Goal: Information Seeking & Learning: Learn about a topic

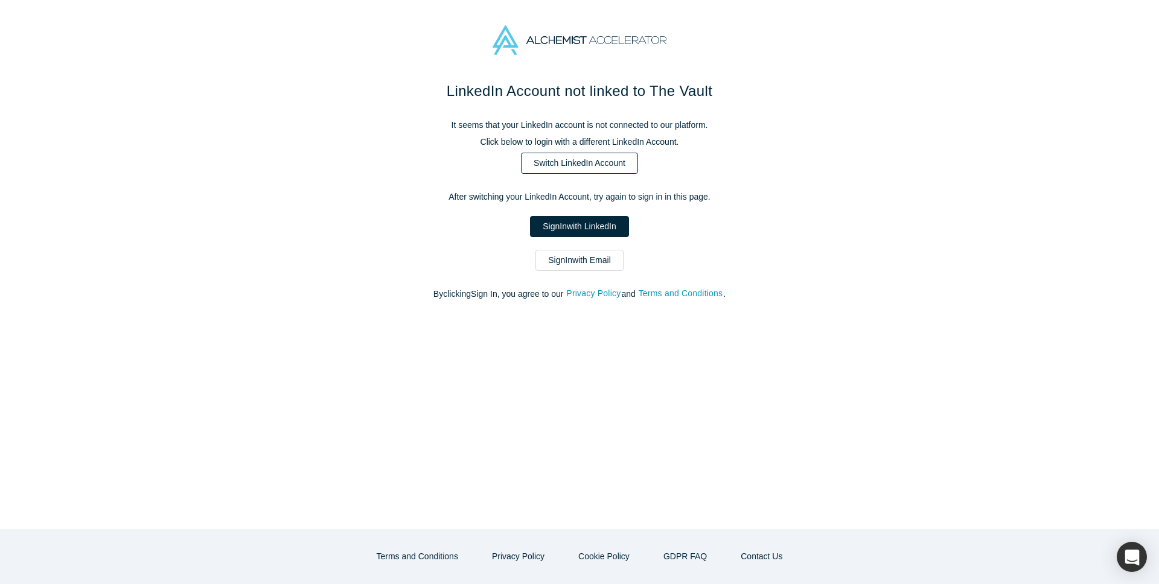
click at [618, 164] on link "Switch LinkedIn Account" at bounding box center [579, 163] width 117 height 21
click at [593, 219] on link "Sign In with LinkedIn" at bounding box center [579, 226] width 98 height 21
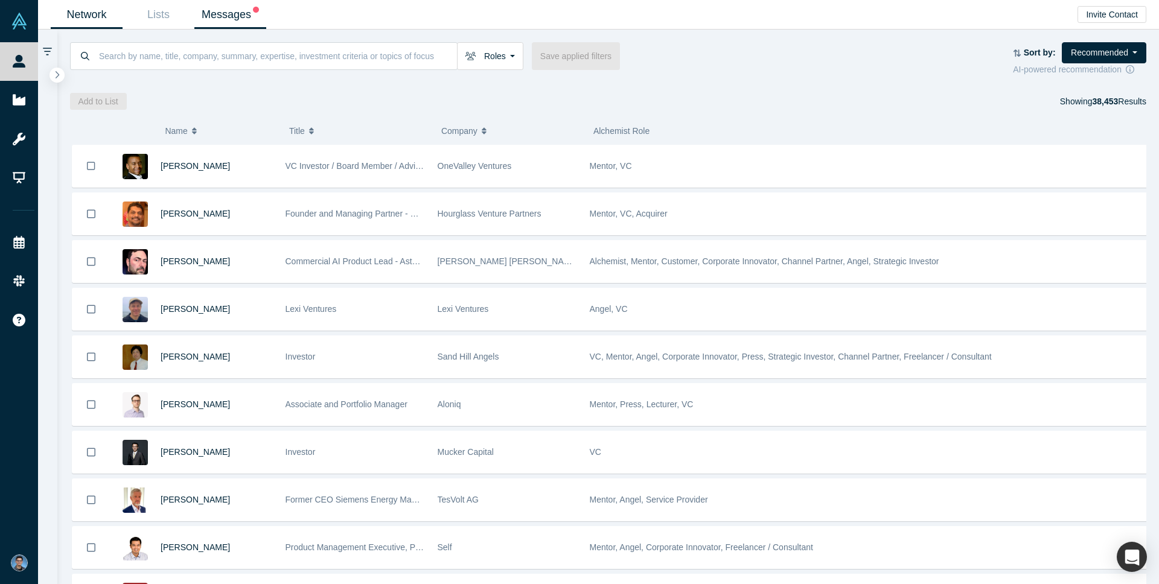
click at [236, 15] on link "Messages" at bounding box center [230, 15] width 72 height 28
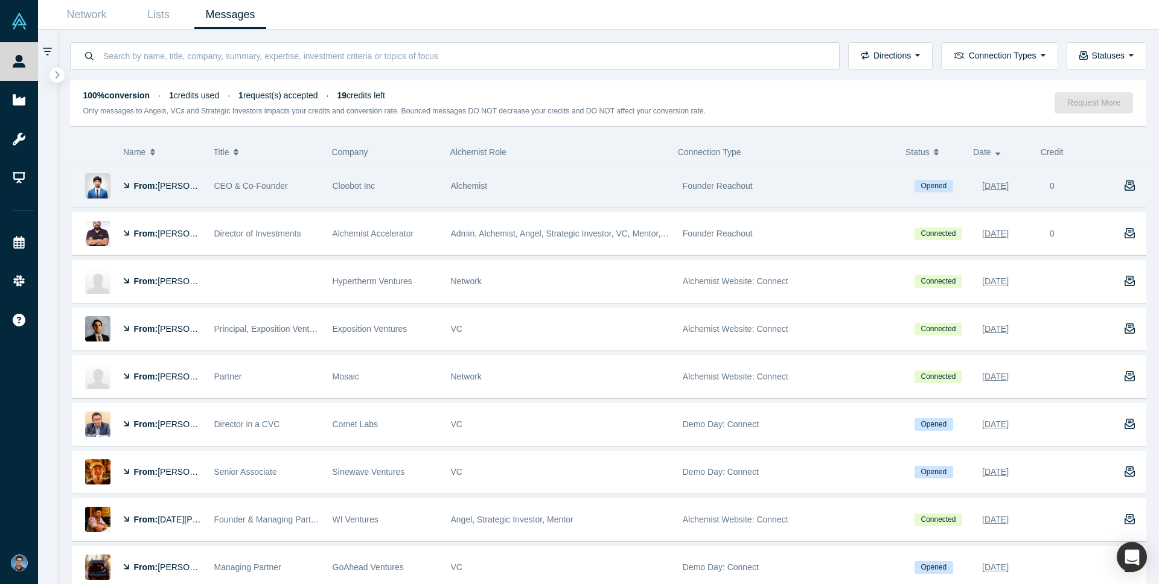
click at [614, 196] on div "Alchemist" at bounding box center [560, 186] width 219 height 42
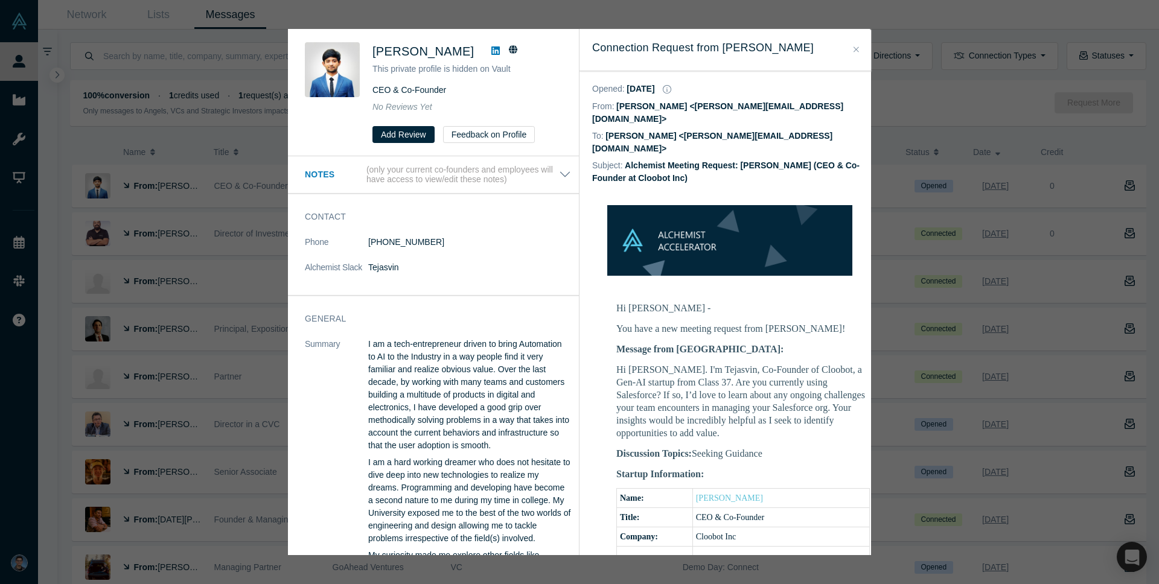
click at [853, 49] on button "Close" at bounding box center [856, 50] width 13 height 14
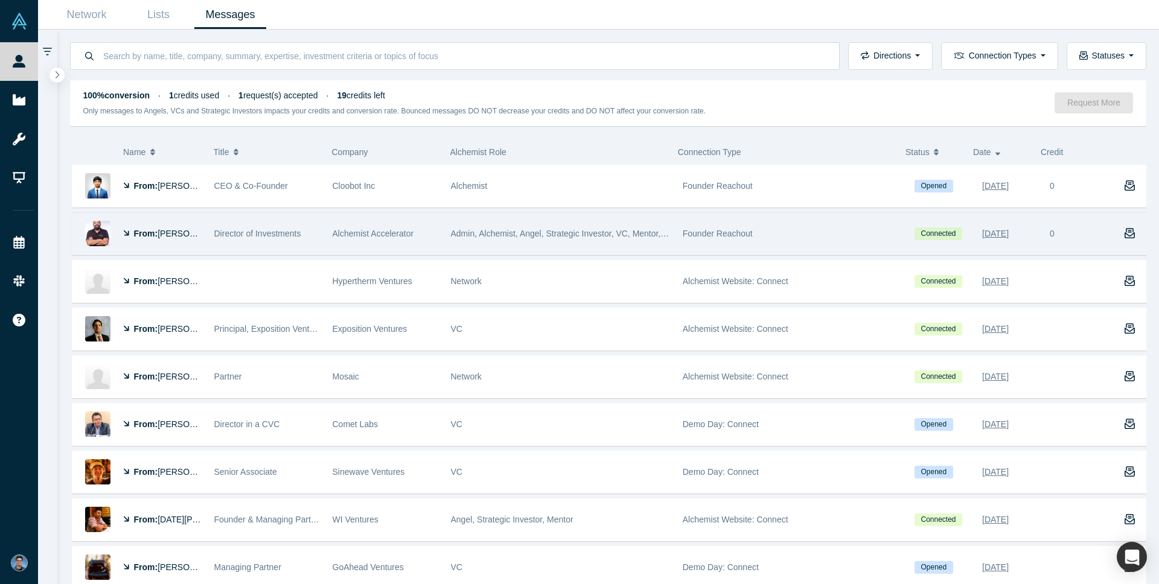
click at [365, 246] on div "Alchemist Accelerator" at bounding box center [386, 234] width 106 height 42
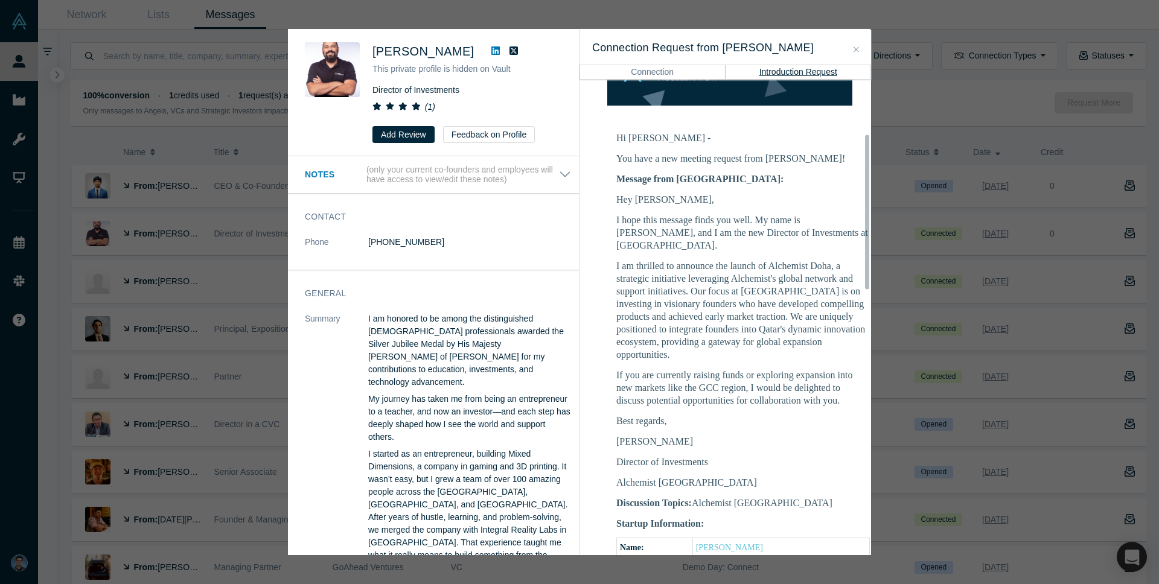
scroll to position [184, 0]
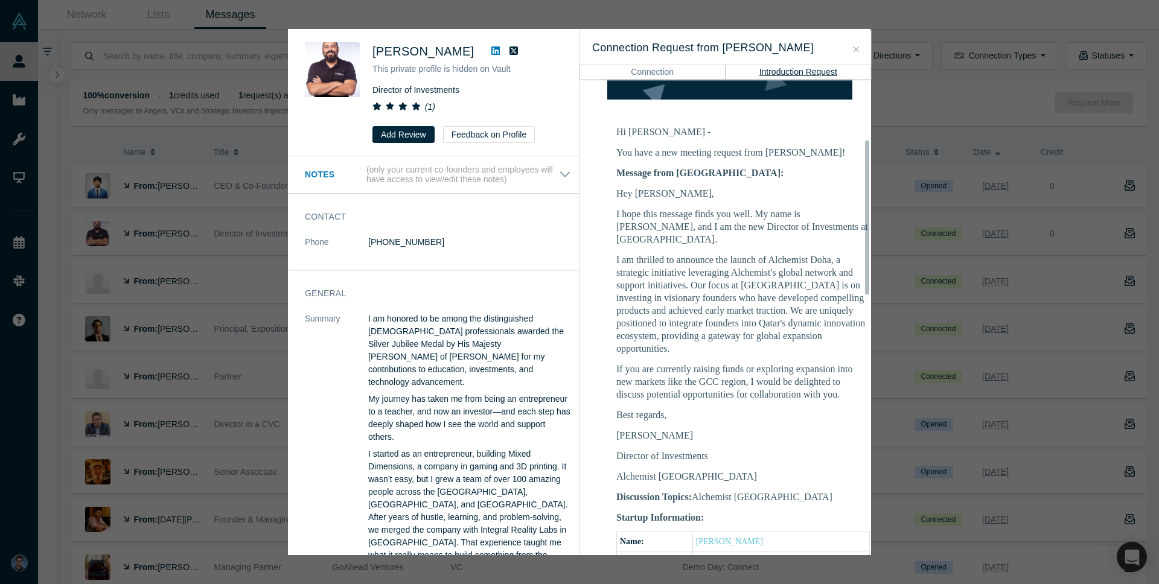
click at [899, 258] on div "Was the recommendation useful? [PERSON_NAME] This private profile is hidden on …" at bounding box center [579, 292] width 1159 height 584
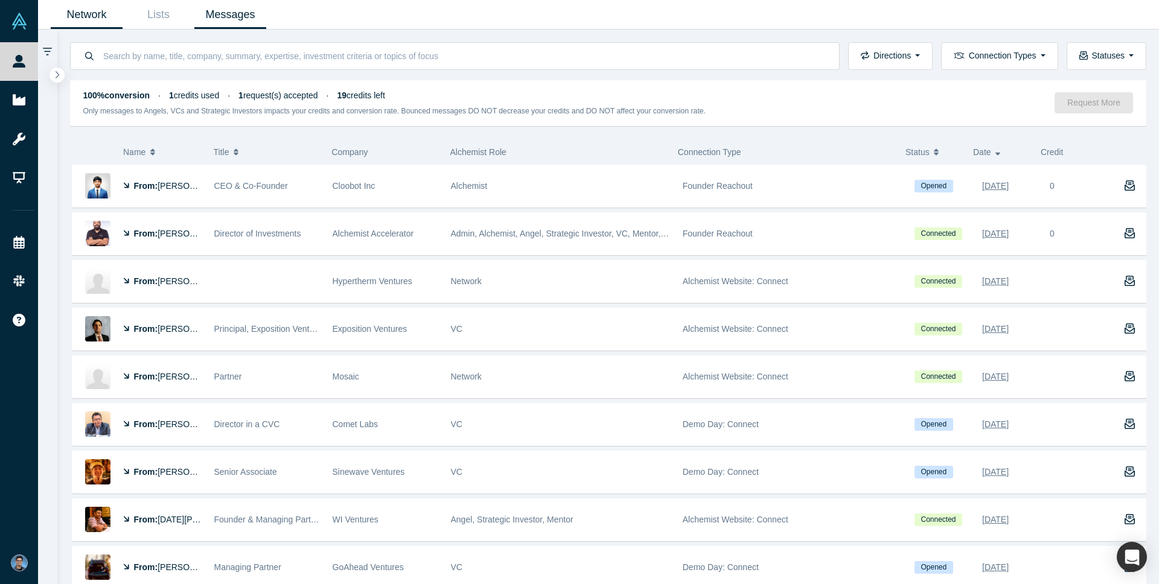
click at [69, 21] on link "Network" at bounding box center [87, 15] width 72 height 28
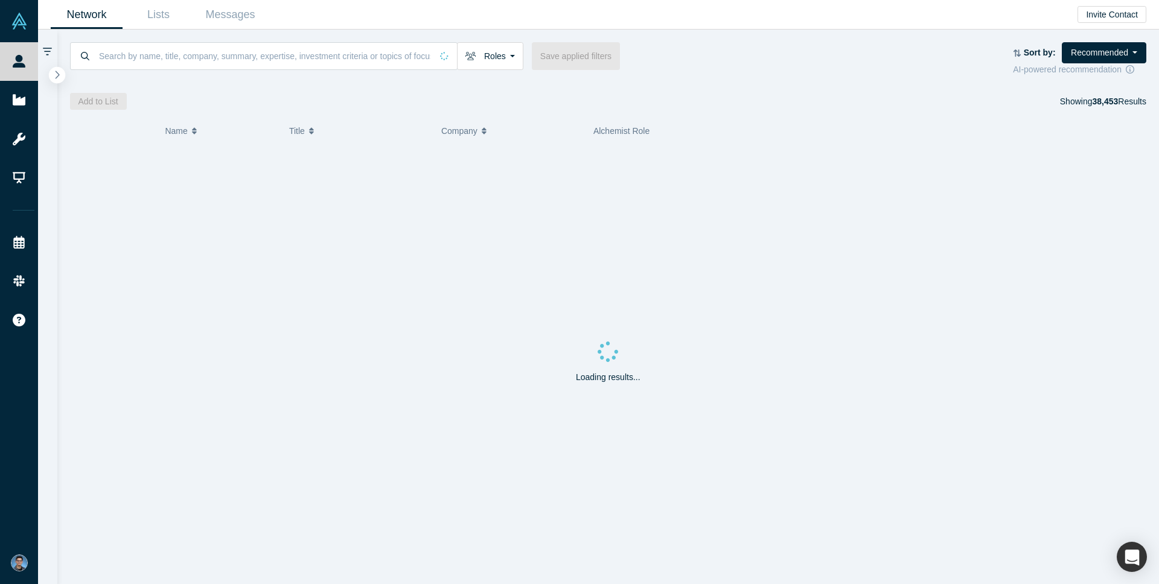
click at [58, 71] on icon "button" at bounding box center [57, 74] width 6 height 9
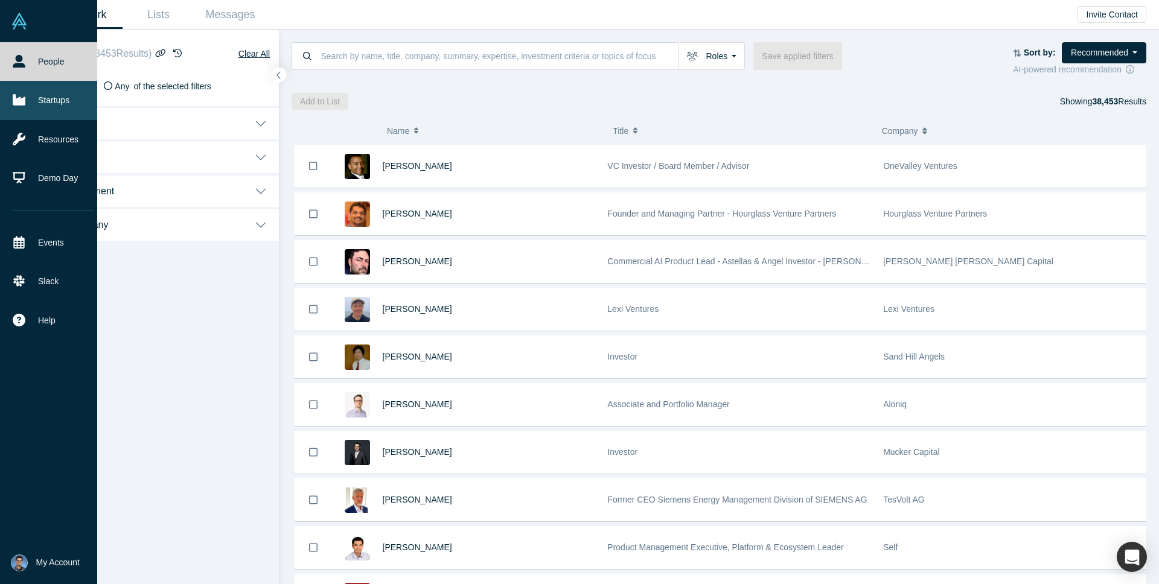
click at [48, 108] on link "Startups" at bounding box center [53, 100] width 106 height 39
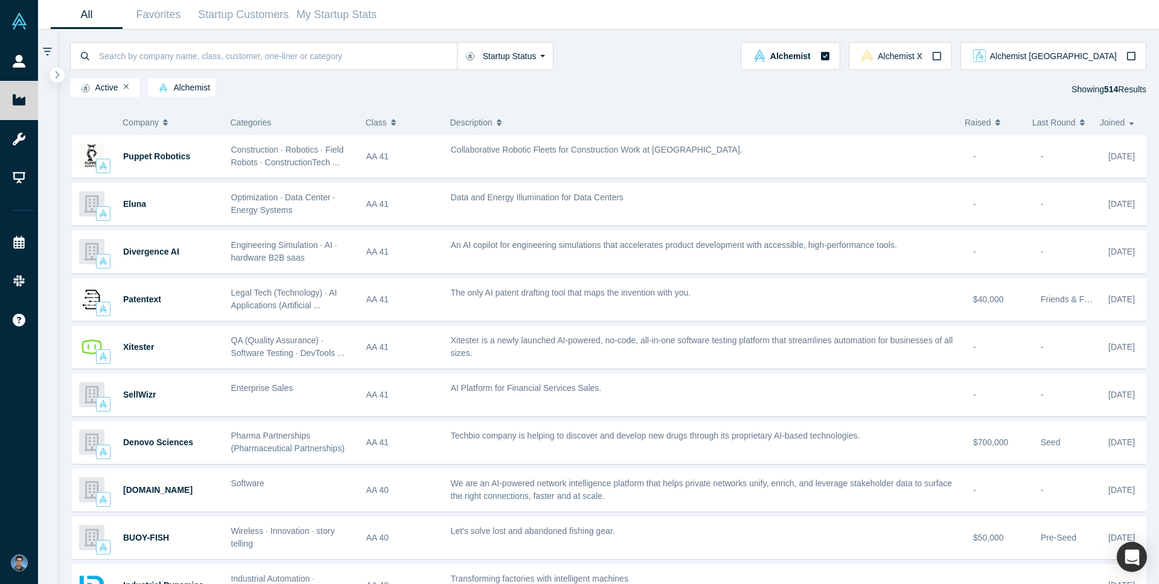
click at [1033, 125] on span "Last Round" at bounding box center [1054, 122] width 43 height 25
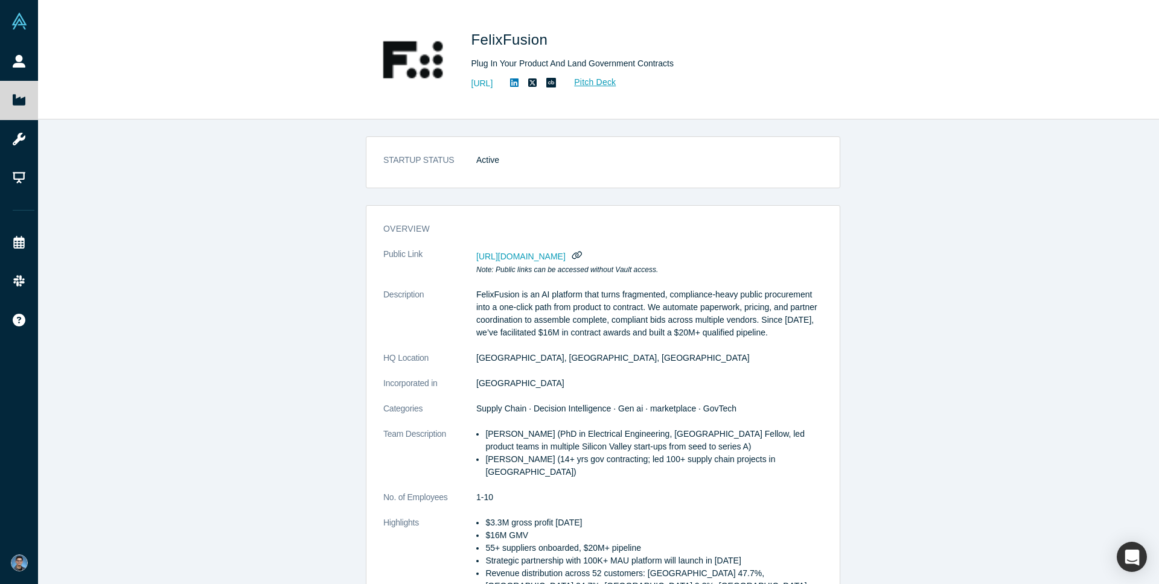
click at [597, 320] on p "FelixFusion is an AI platform that turns fragmented, compliance-heavy public pr…" at bounding box center [649, 314] width 347 height 51
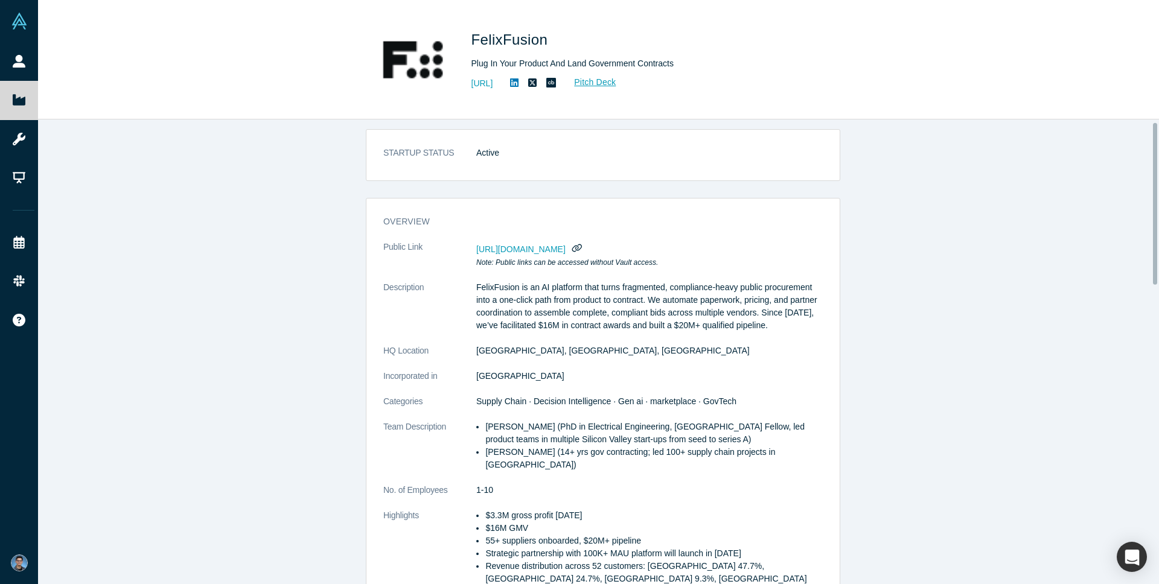
scroll to position [8, 0]
click at [668, 324] on p "FelixFusion is an AI platform that turns fragmented, compliance-heavy public pr…" at bounding box center [649, 305] width 347 height 51
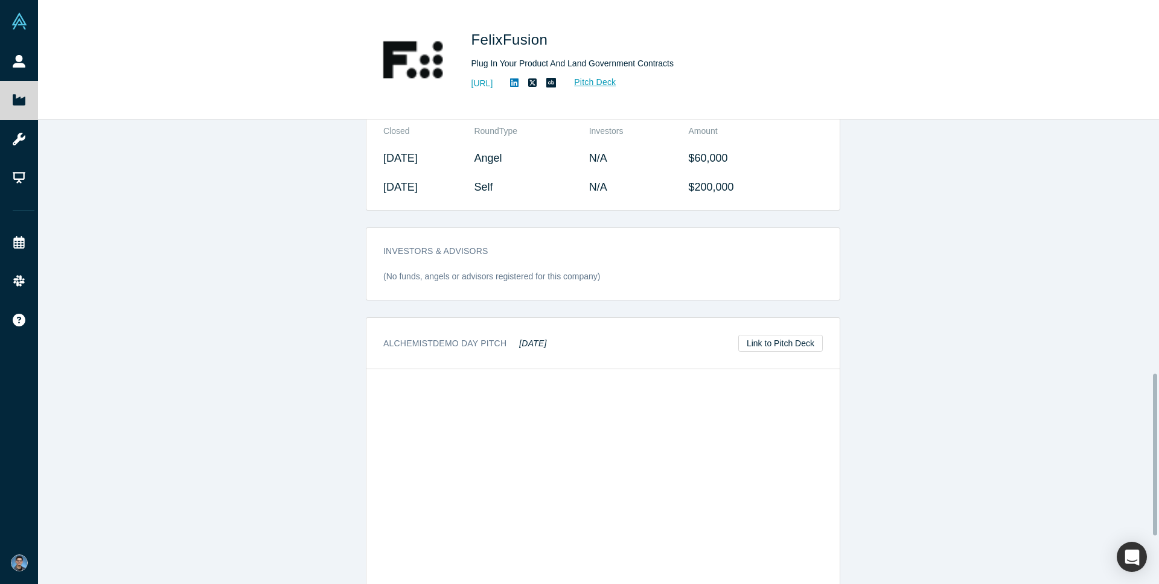
scroll to position [865, 0]
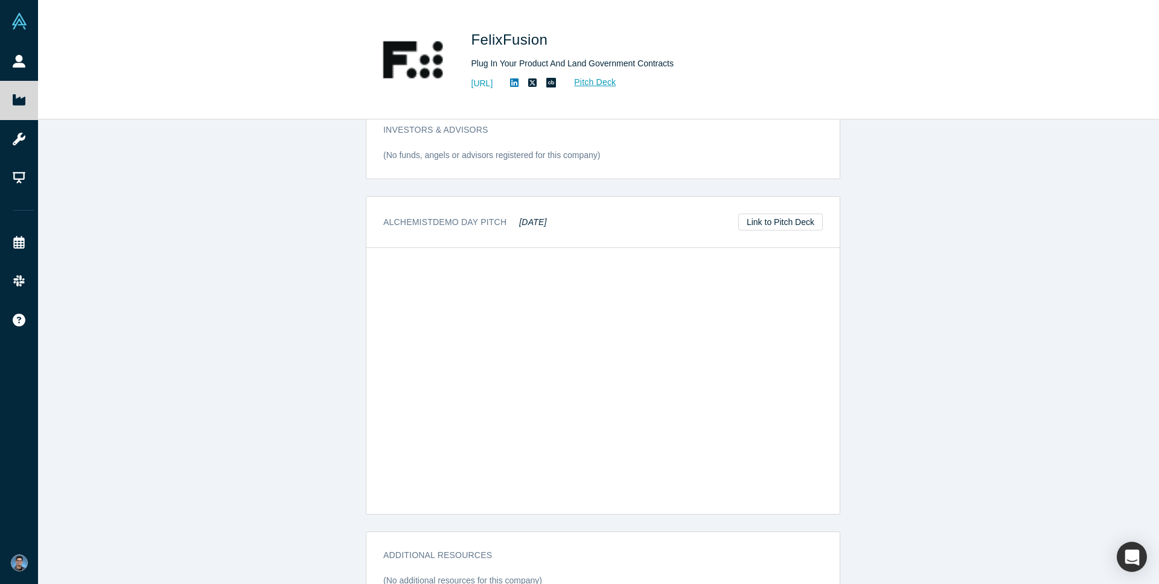
click at [947, 354] on div "STARTUP STATUS Active overview Public Link https://vault.alchemistaccelerator.c…" at bounding box center [603, 357] width 1130 height 474
click at [921, 359] on div "STARTUP STATUS Active overview Public Link https://vault.alchemistaccelerator.c…" at bounding box center [603, 357] width 1130 height 474
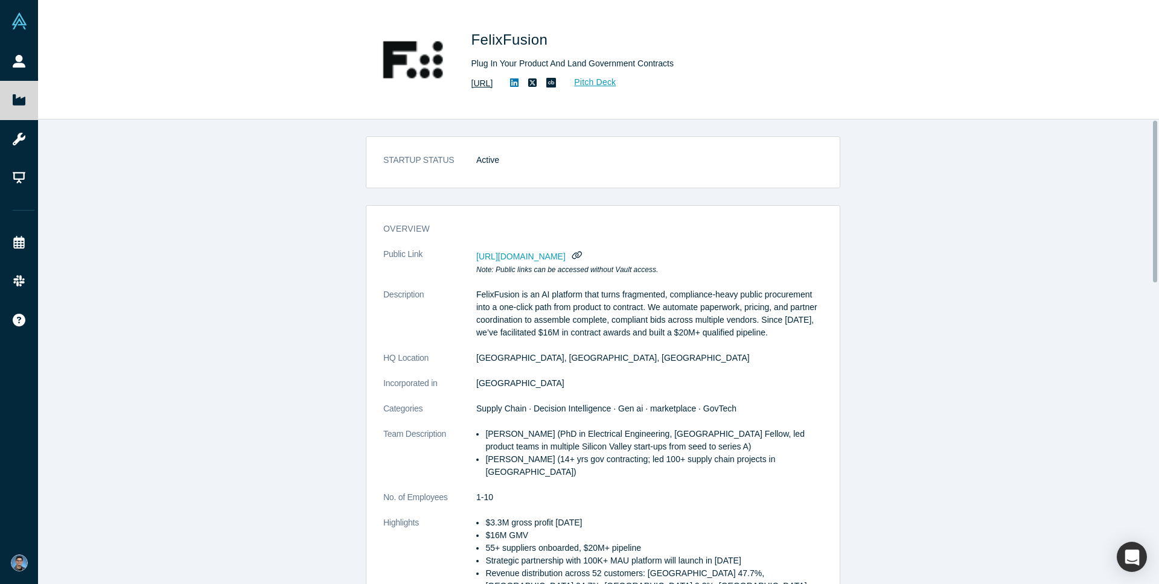
click at [493, 80] on link "https://felixfusion.ai/" at bounding box center [483, 83] width 22 height 13
